Goal: Transaction & Acquisition: Subscribe to service/newsletter

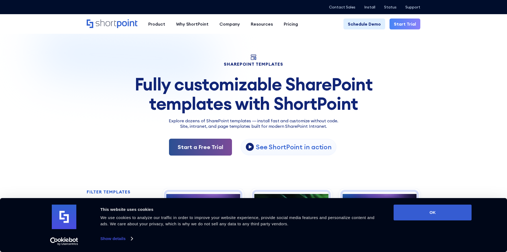
click at [206, 151] on link "Start a Free Trial" at bounding box center [200, 147] width 63 height 17
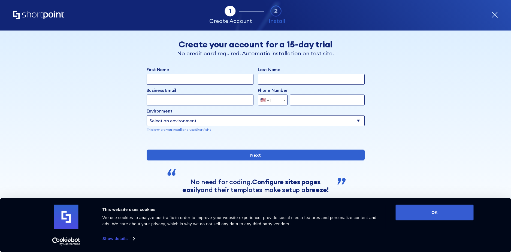
click at [199, 81] on input "First Name" at bounding box center [200, 79] width 107 height 11
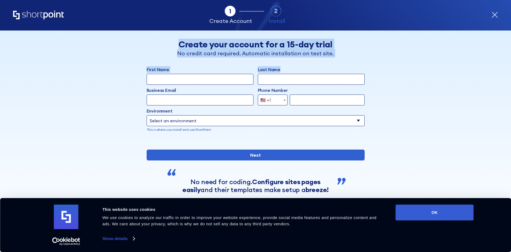
drag, startPoint x: 208, startPoint y: 46, endPoint x: 356, endPoint y: 62, distance: 149.0
click at [356, 62] on div "Back Back Create your account for a 15-day trial No credit card required. Autom…" at bounding box center [255, 124] width 333 height 187
